Goal: Information Seeking & Learning: Learn about a topic

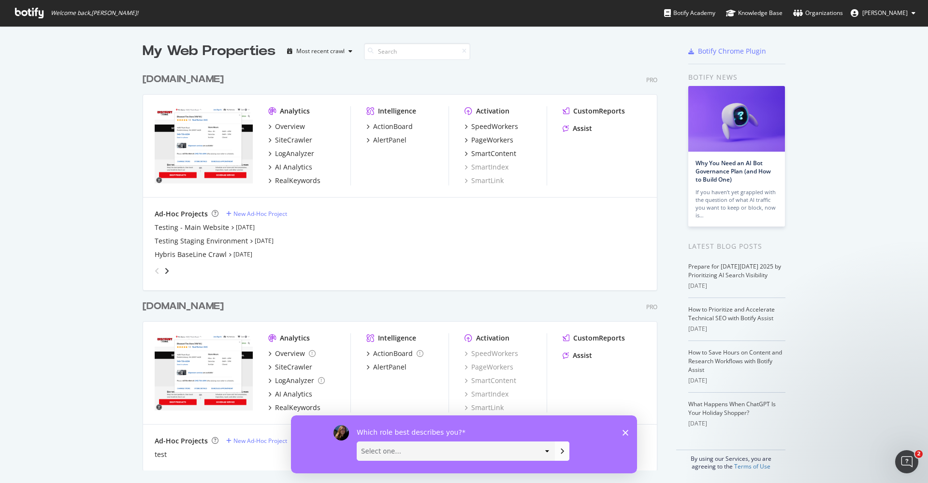
click at [906, 466] on icon "Open Intercom Messenger" at bounding box center [907, 462] width 16 height 16
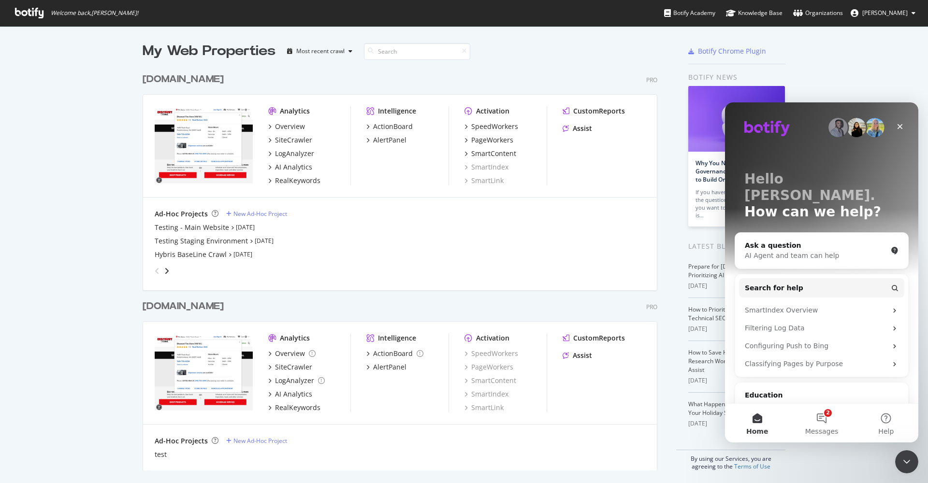
click at [808, 72] on div "My Web Properties Most recent crawl [DOMAIN_NAME] Pro Analytics Overview SiteCr…" at bounding box center [464, 256] width 928 height 460
click at [899, 123] on icon "Close" at bounding box center [900, 127] width 8 height 8
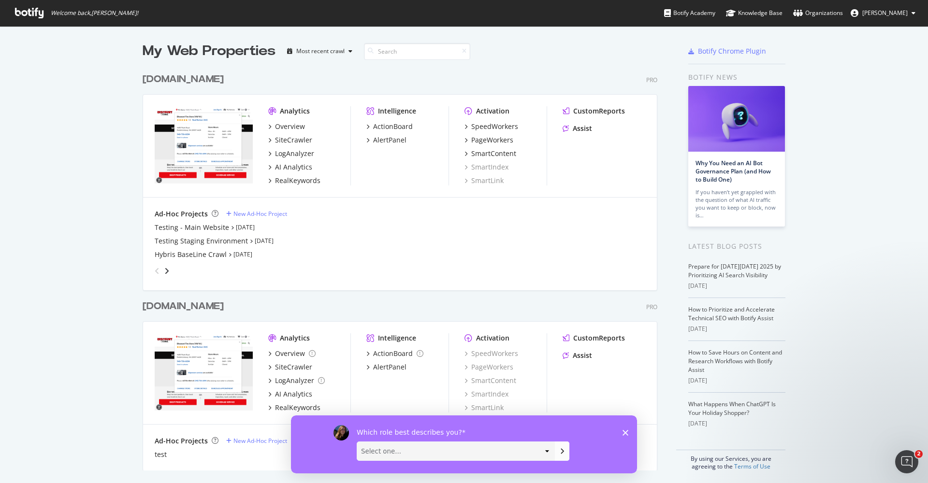
scroll to position [483, 835]
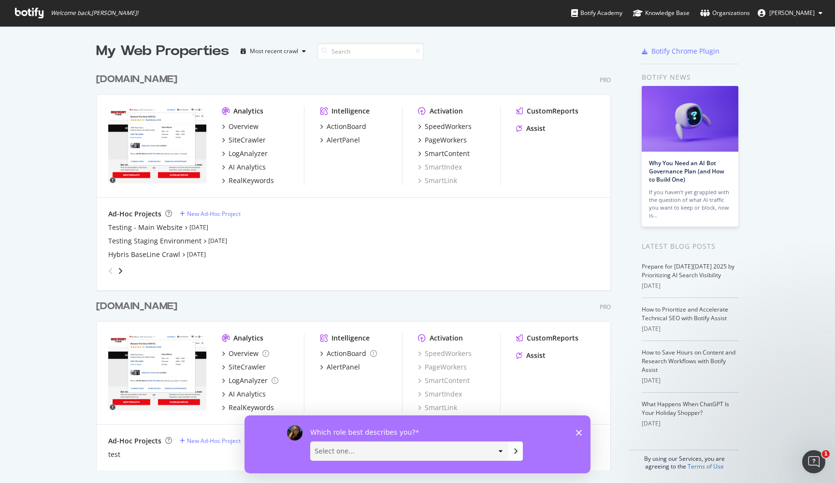
click at [161, 82] on div "[DOMAIN_NAME]" at bounding box center [136, 79] width 81 height 14
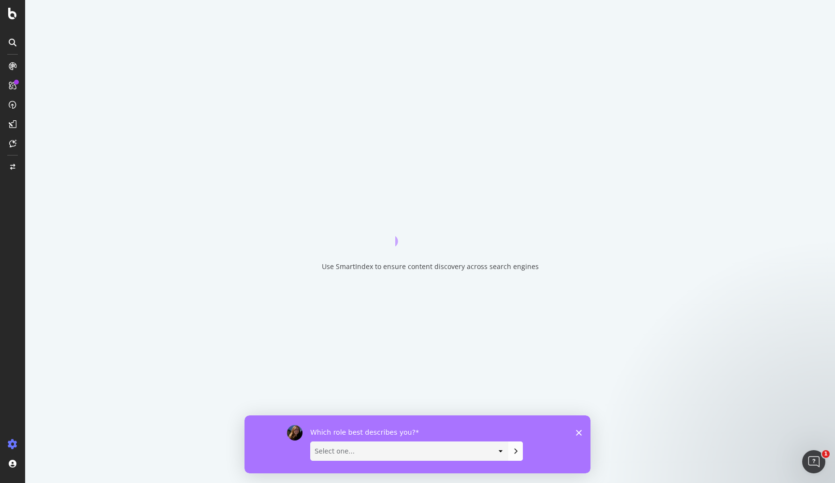
click at [13, 84] on icon at bounding box center [13, 86] width 8 height 8
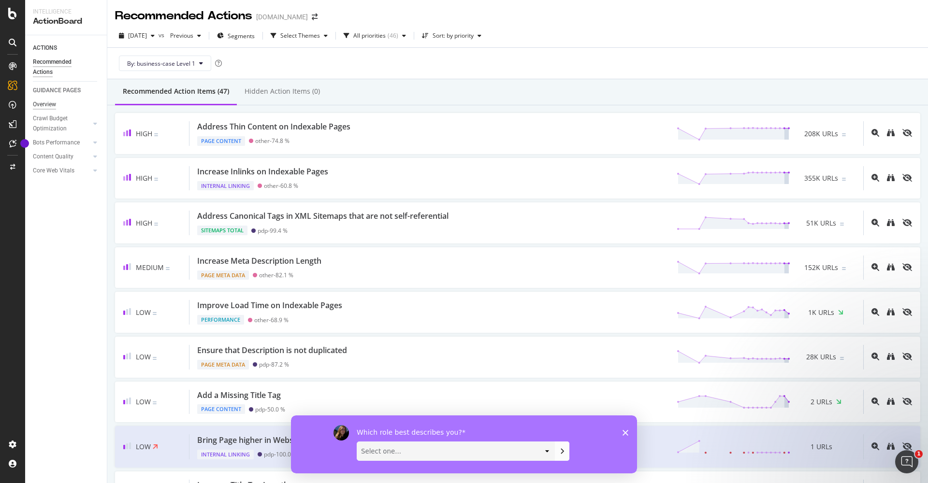
click at [52, 106] on div "Overview" at bounding box center [44, 105] width 23 height 10
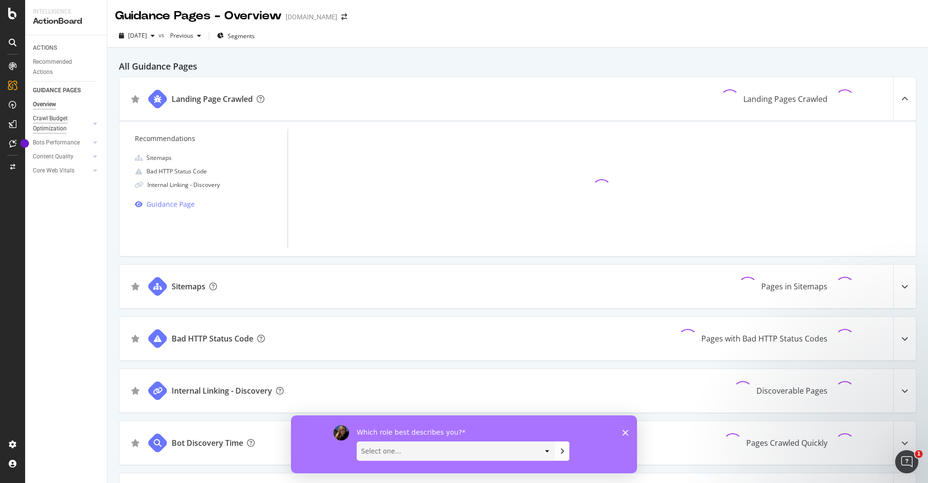
click at [54, 120] on div "Crawl Budget Optimization" at bounding box center [58, 124] width 51 height 20
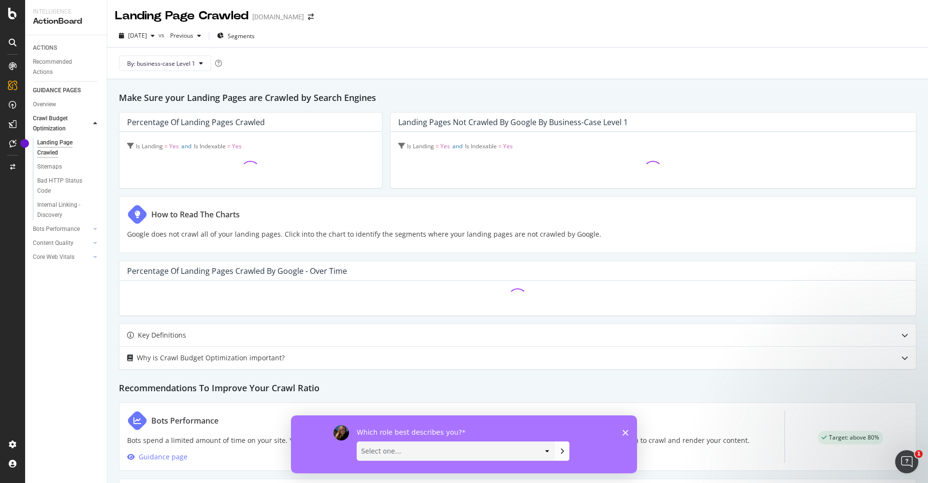
click at [48, 98] on div "Overview Crawl Budget Optimization Landing Page Crawled Sitemaps Bad HTTP Statu…" at bounding box center [70, 182] width 74 height 169
click at [47, 102] on div "Overview" at bounding box center [44, 105] width 23 height 10
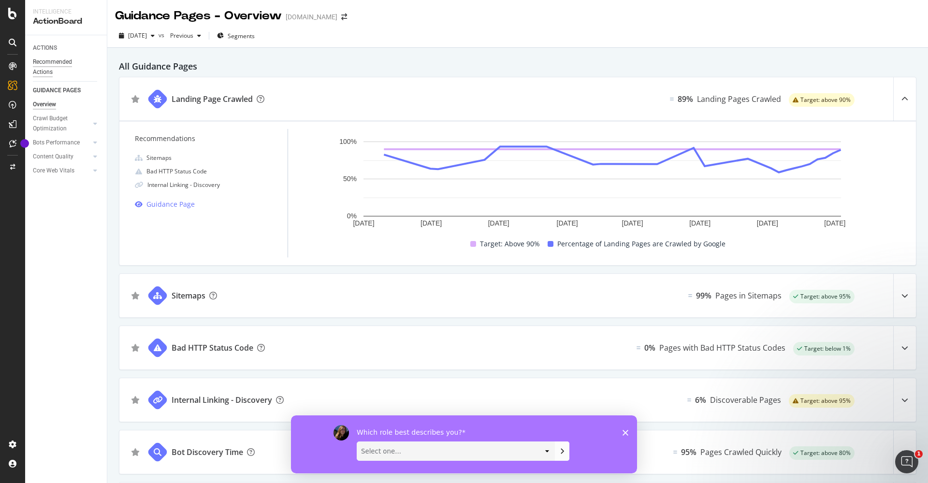
click at [58, 63] on div "Recommended Actions" at bounding box center [62, 67] width 58 height 20
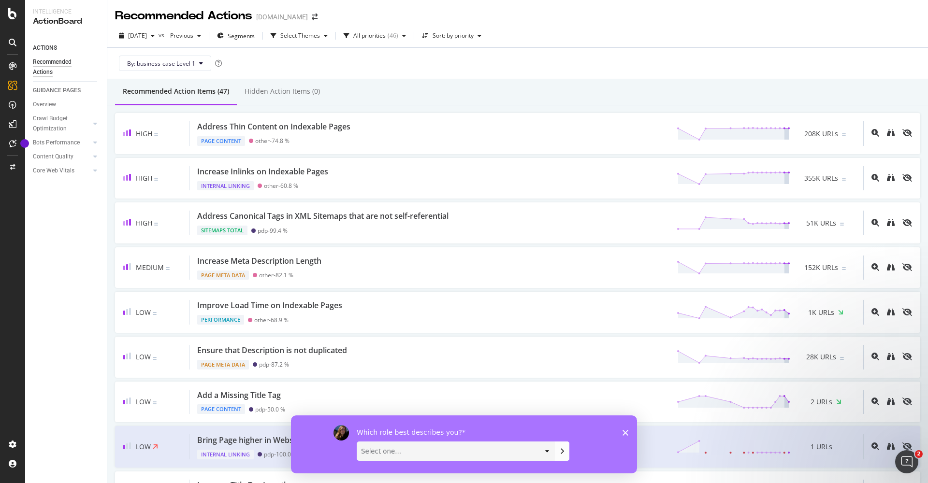
click at [14, 64] on icon at bounding box center [13, 66] width 8 height 8
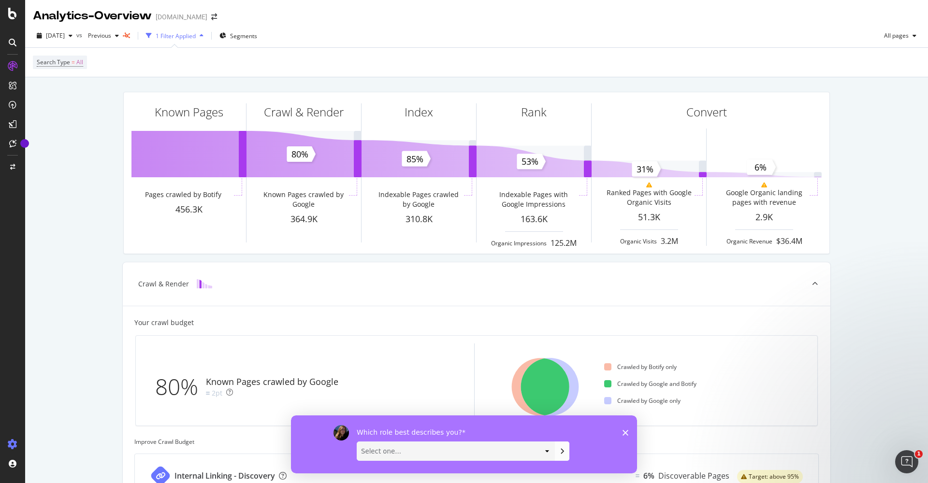
click at [8, 446] on icon at bounding box center [13, 445] width 10 height 10
click at [15, 442] on icon at bounding box center [13, 445] width 10 height 10
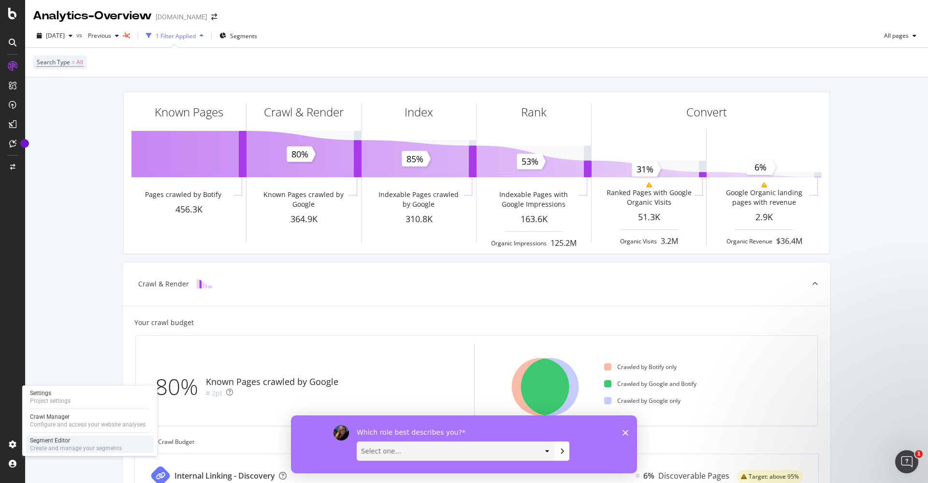
click at [74, 446] on div "Create and manage your segments" at bounding box center [76, 449] width 92 height 8
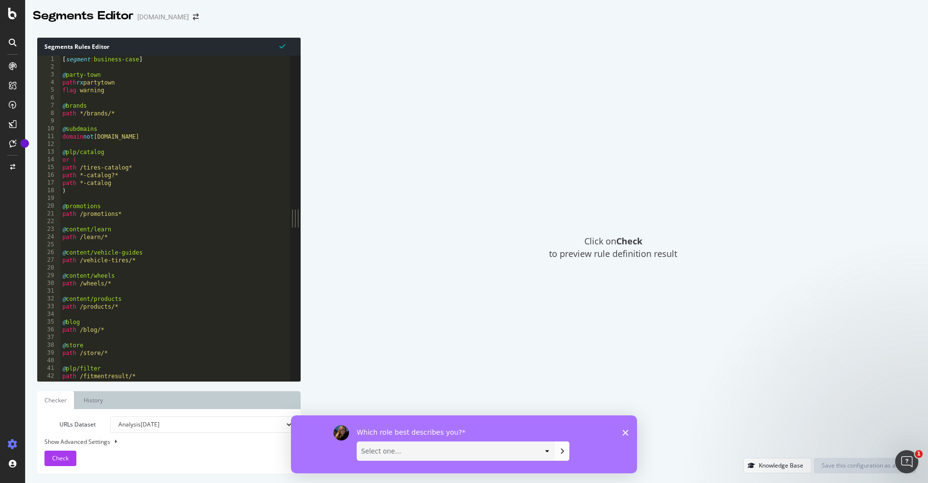
click at [8, 72] on div at bounding box center [12, 65] width 15 height 15
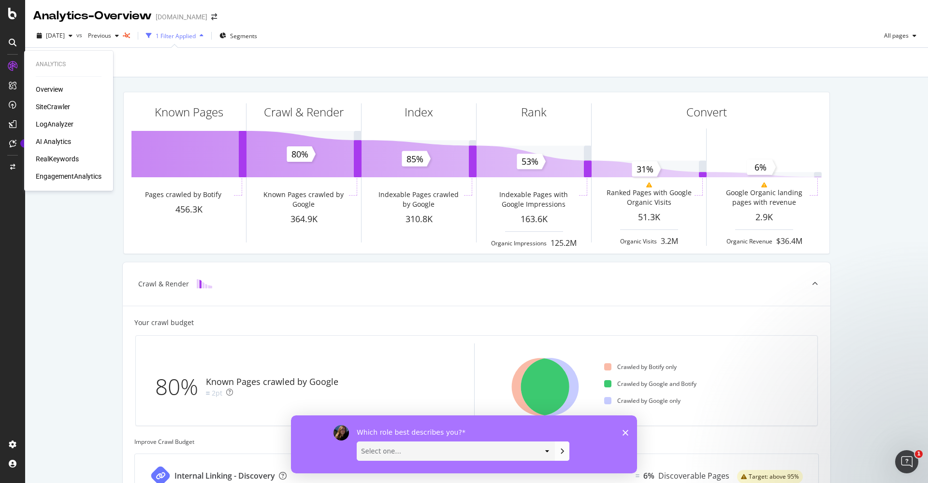
click at [14, 69] on icon at bounding box center [13, 66] width 10 height 10
click at [61, 91] on div "Overview" at bounding box center [50, 90] width 28 height 10
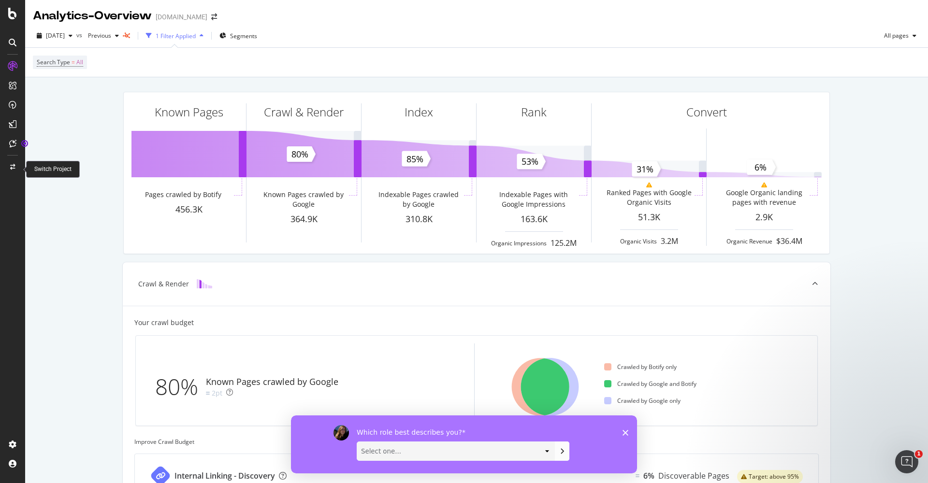
click at [14, 168] on icon at bounding box center [12, 167] width 5 height 6
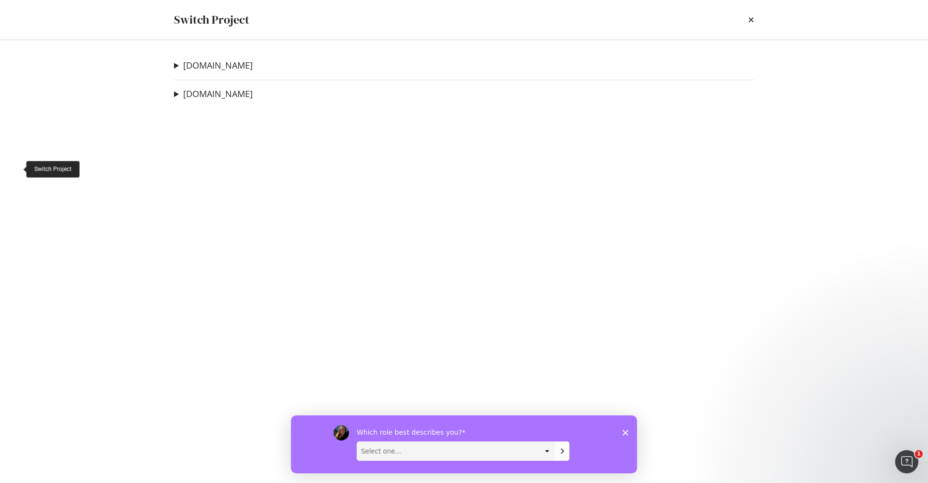
click at [14, 168] on div "Switch Project [DOMAIN_NAME] Testing - Main Website Ad-Hoc Project Testing Stag…" at bounding box center [464, 241] width 928 height 483
click at [230, 72] on div "[DOMAIN_NAME] Testing - Main Website Ad-Hoc Project Testing Staging Environment…" at bounding box center [464, 261] width 618 height 443
click at [231, 68] on link "[DOMAIN_NAME]" at bounding box center [218, 65] width 70 height 10
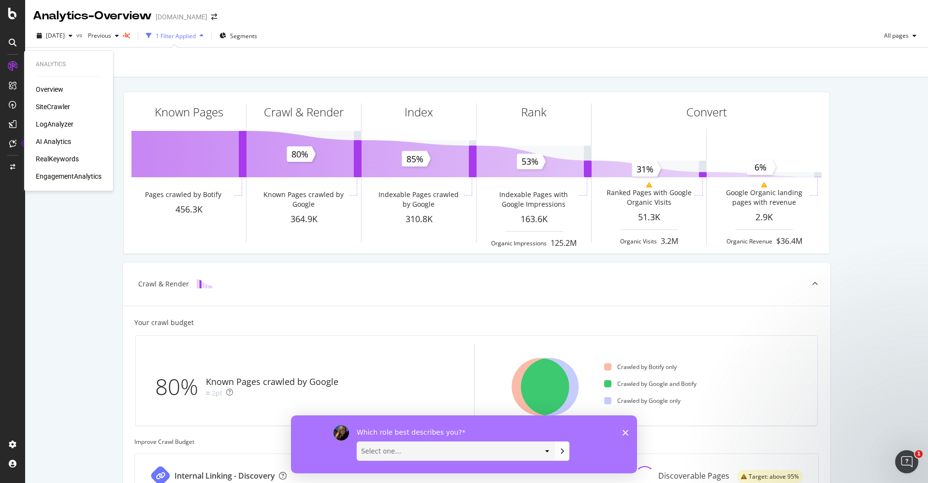
click at [55, 62] on div "Analytics" at bounding box center [69, 64] width 66 height 8
click at [66, 159] on div "RealKeywords" at bounding box center [57, 159] width 43 height 10
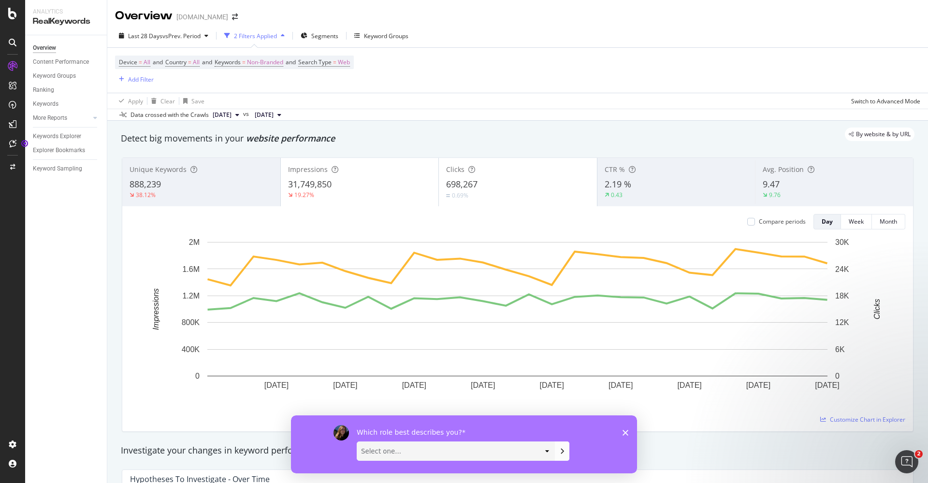
click at [14, 67] on icon at bounding box center [13, 66] width 10 height 10
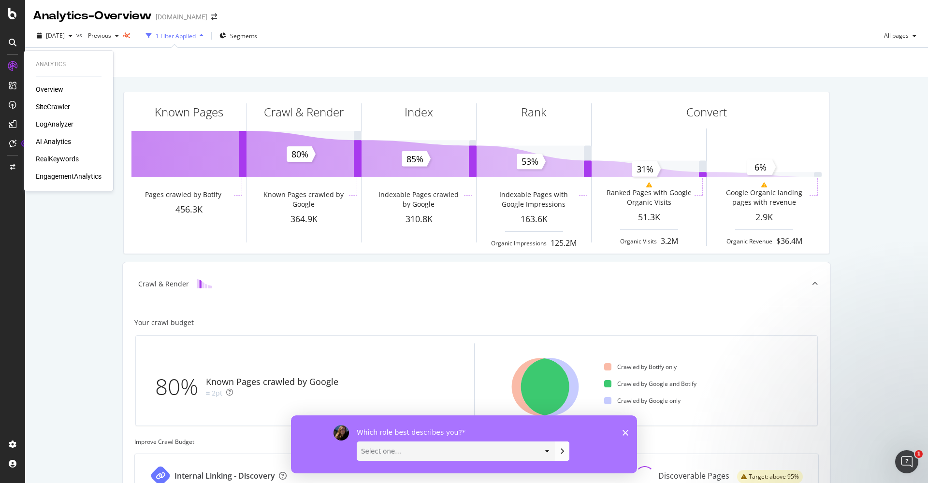
click at [67, 126] on div "LogAnalyzer" at bounding box center [55, 124] width 38 height 10
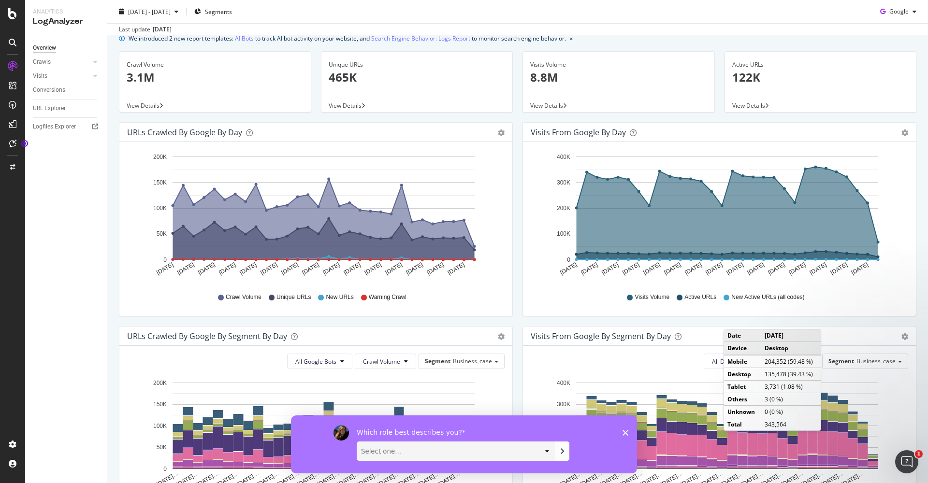
scroll to position [37, 0]
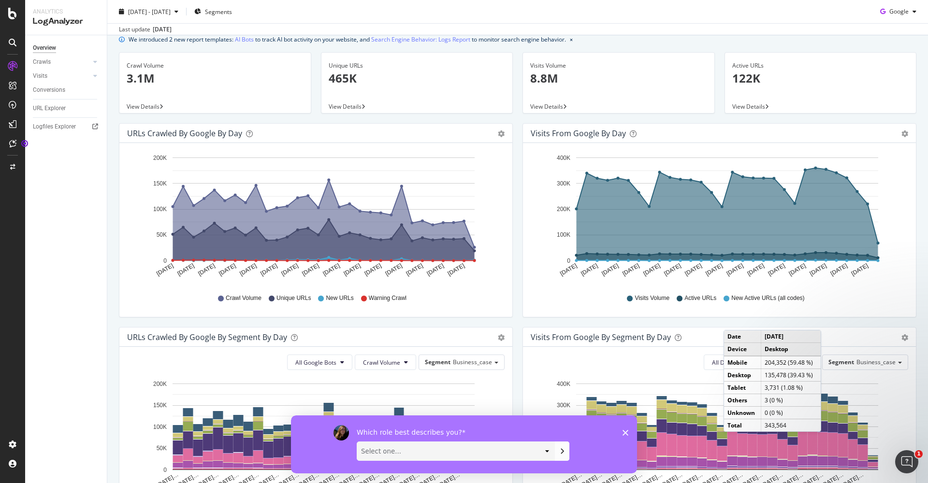
click at [562, 79] on p "8.8M" at bounding box center [618, 78] width 177 height 16
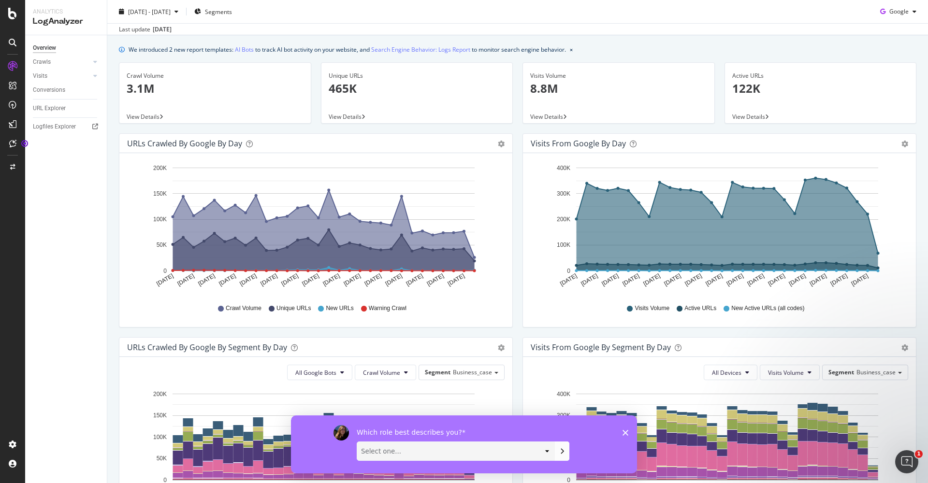
scroll to position [28, 0]
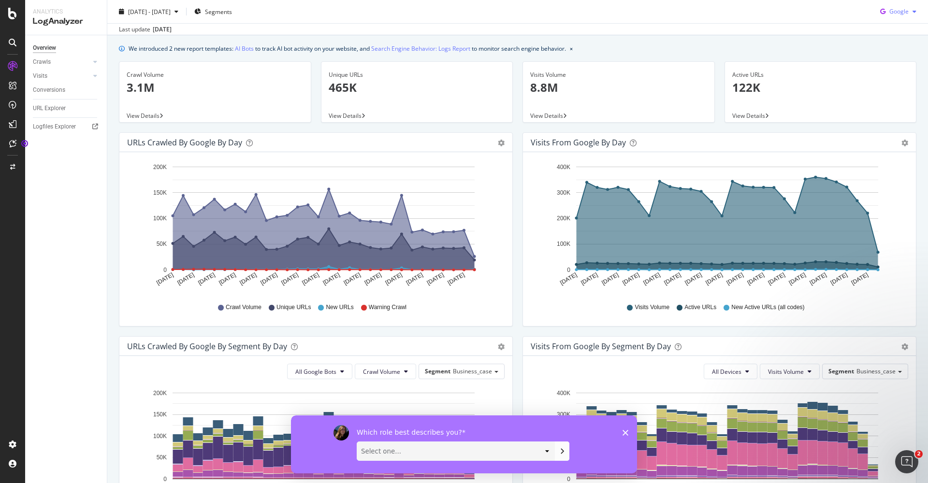
drag, startPoint x: 913, startPoint y: 85, endPoint x: 906, endPoint y: 13, distance: 72.8
click at [906, 13] on span "Google" at bounding box center [898, 11] width 19 height 8
click at [898, 79] on div "Other AI Bots" at bounding box center [891, 84] width 67 height 14
